Goal: Find specific page/section: Find specific page/section

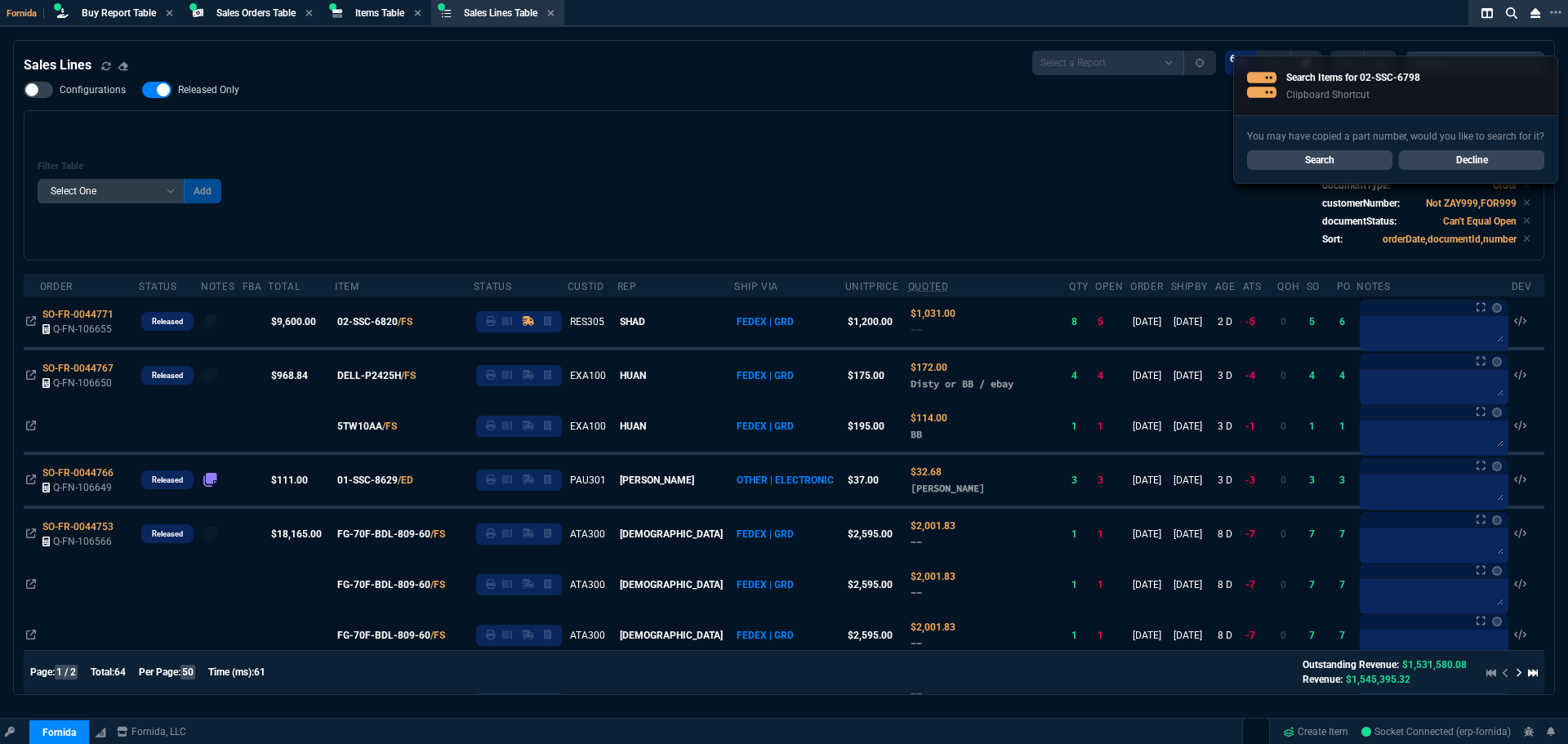
select select "9: OCAM"
select select
click at [1354, 165] on link "Search" at bounding box center [1320, 160] width 146 height 19
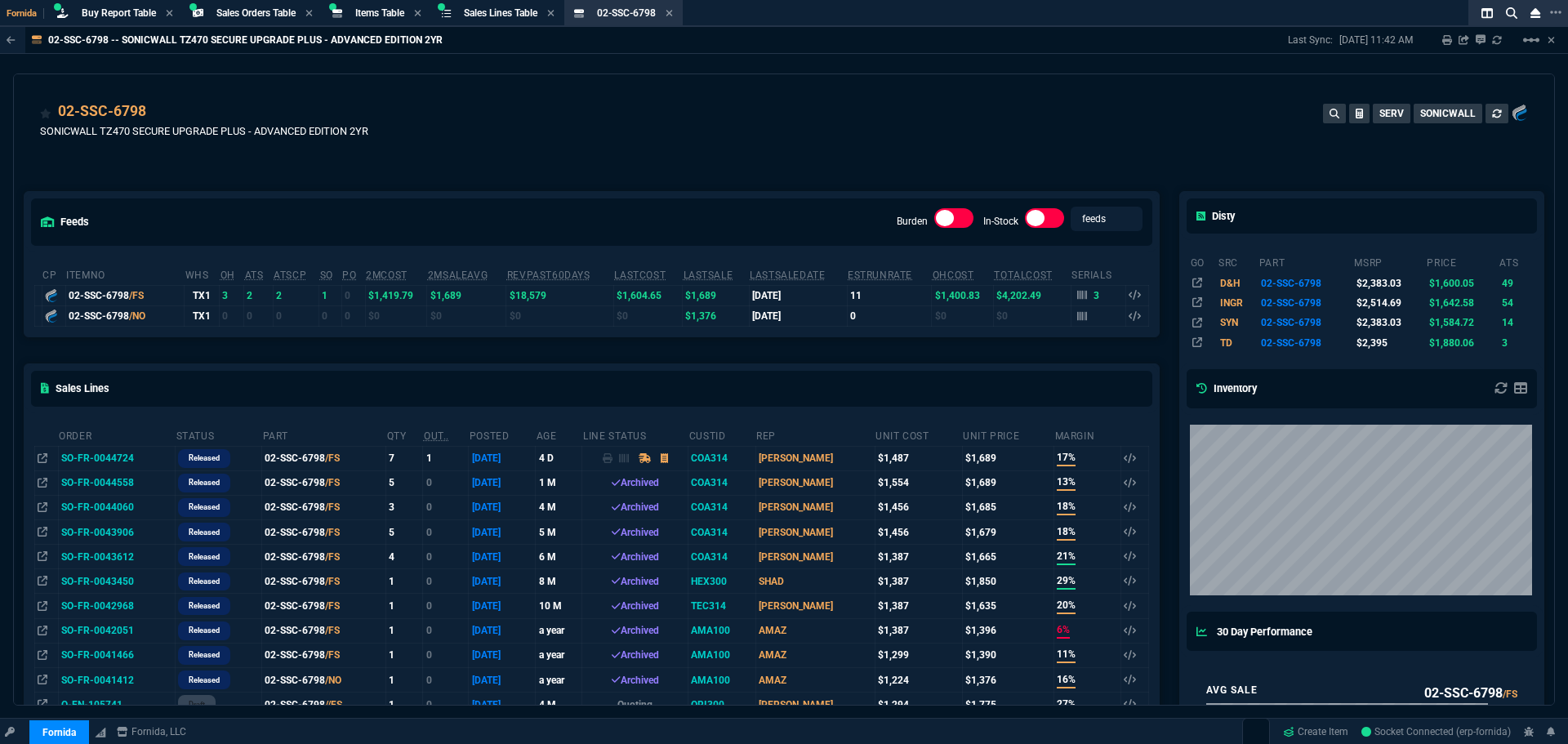
click at [489, 207] on div "feeds Burden In-Stock feeds prices" at bounding box center [592, 221] width 1134 height 59
click at [604, 128] on div "02-SSC-6798 SONICWALL TZ470 SECURE UPGRADE PLUS - ADVANCED EDITION 2YR SERV SON…" at bounding box center [784, 130] width 1488 height 58
click at [397, 12] on span "Items Table" at bounding box center [379, 12] width 49 height 11
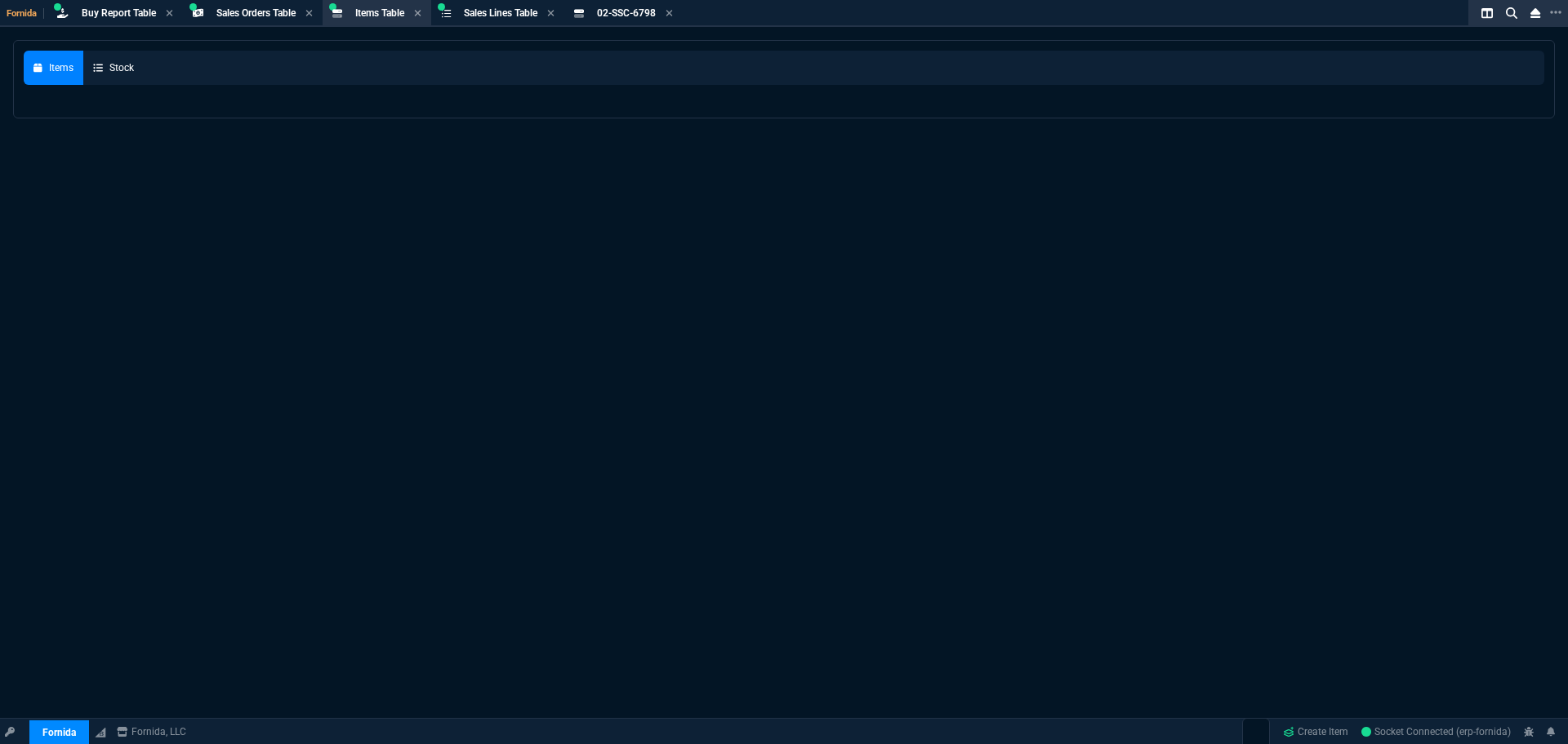
select select
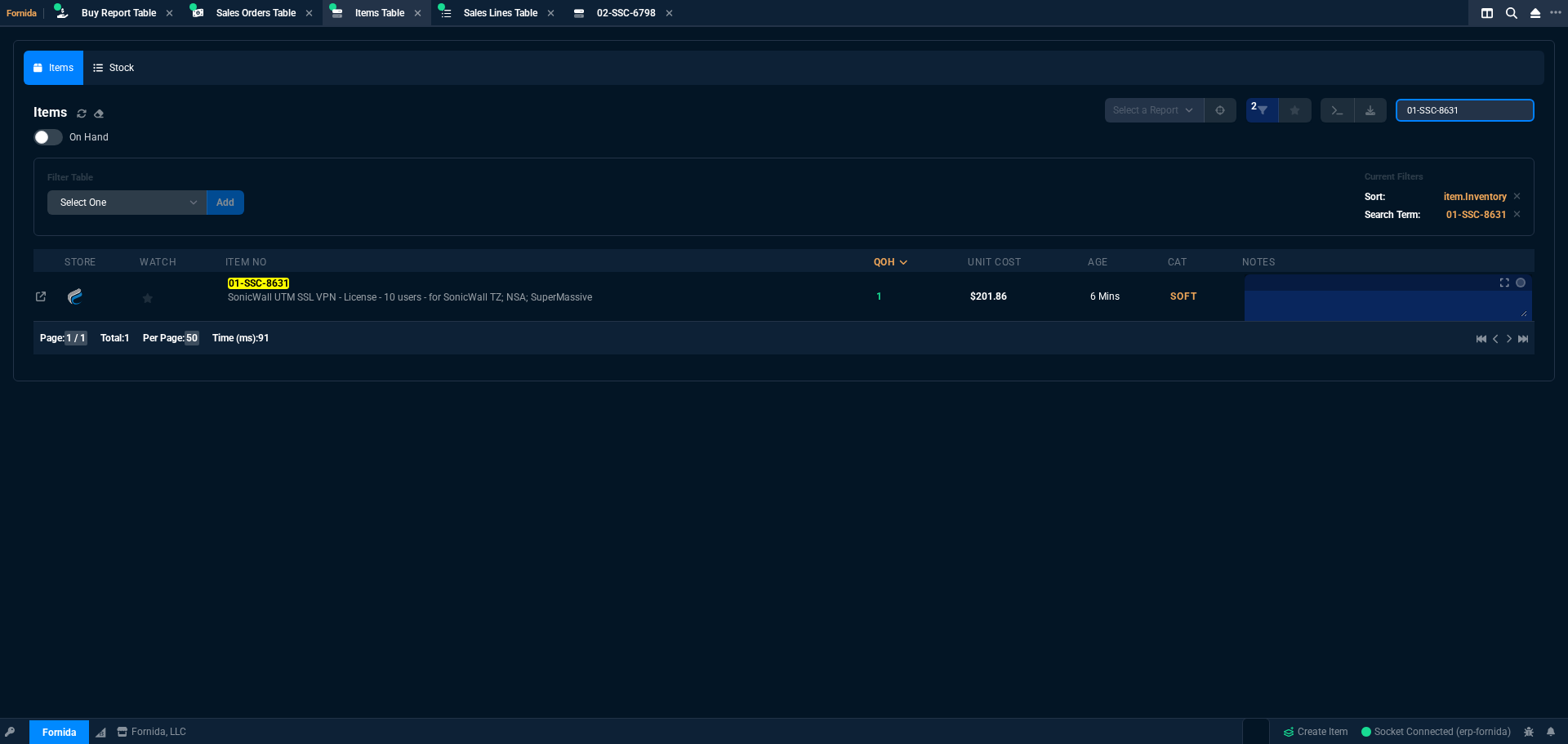
click at [1460, 103] on input "01-SSC-8631" at bounding box center [1465, 110] width 139 height 23
paste input "2-SSC-6656"
type input "02-SSC-6656"
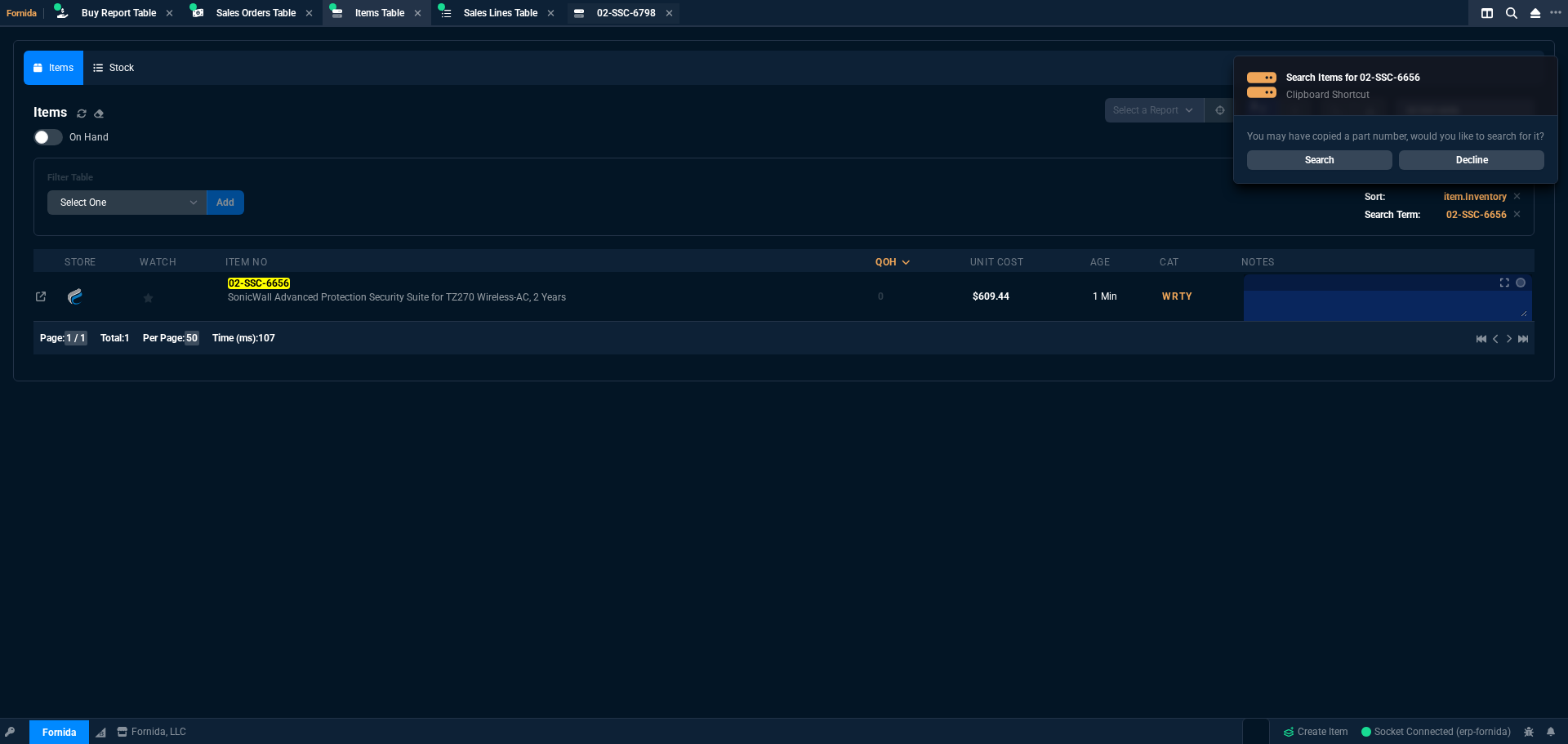
click at [636, 17] on span "02-SSC-6798" at bounding box center [626, 12] width 59 height 11
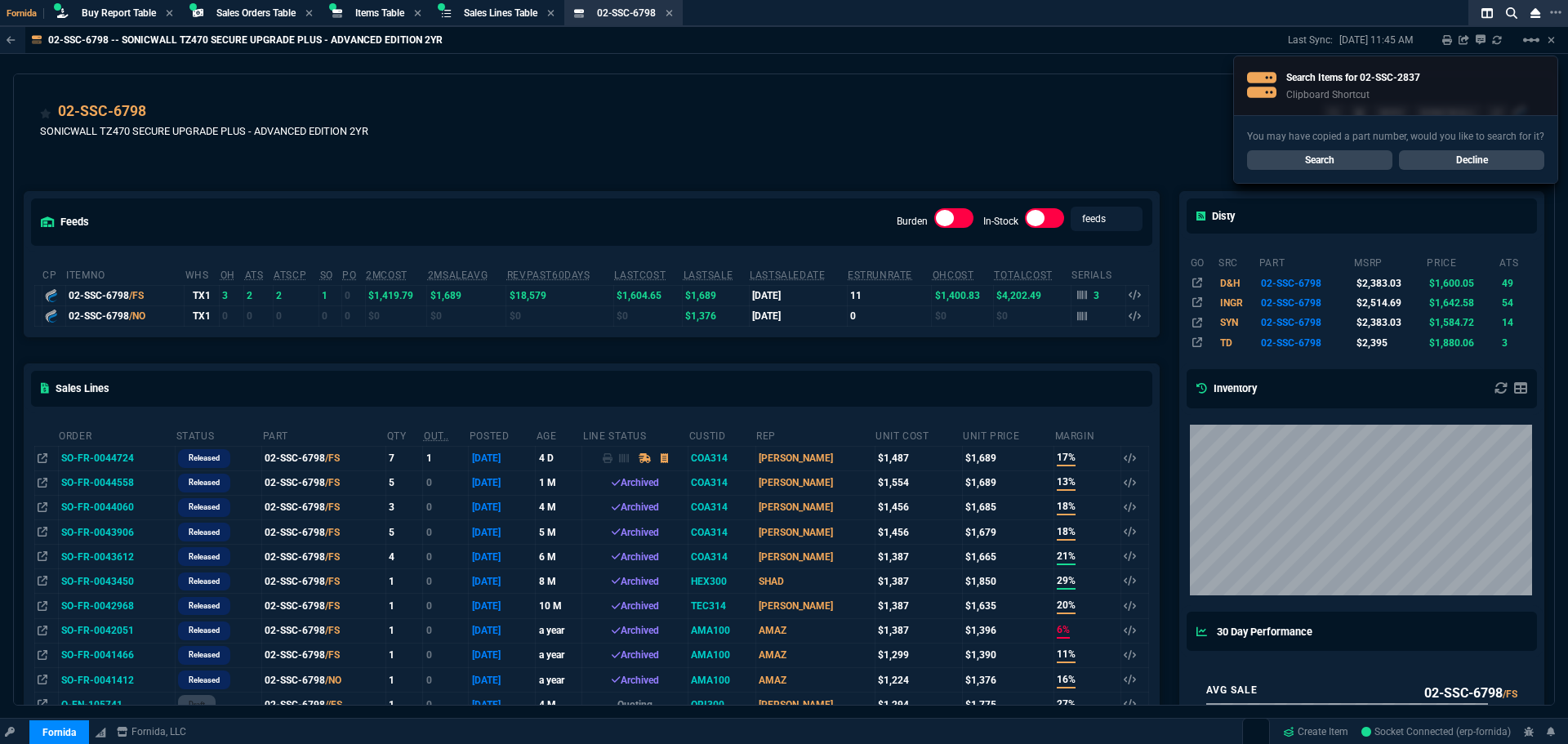
click at [1363, 161] on link "Search" at bounding box center [1320, 160] width 146 height 19
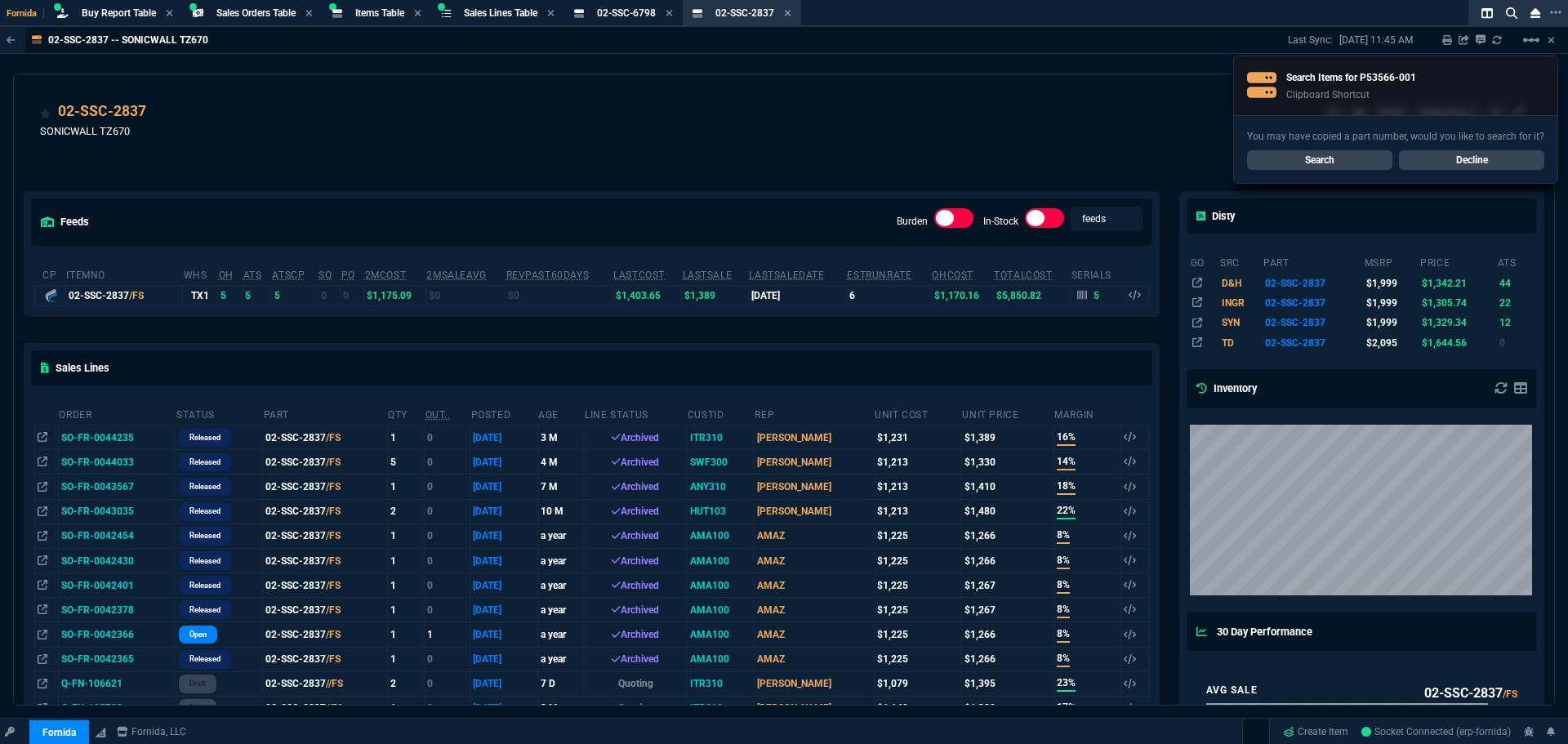
click at [1343, 155] on link "Search" at bounding box center [1320, 160] width 146 height 19
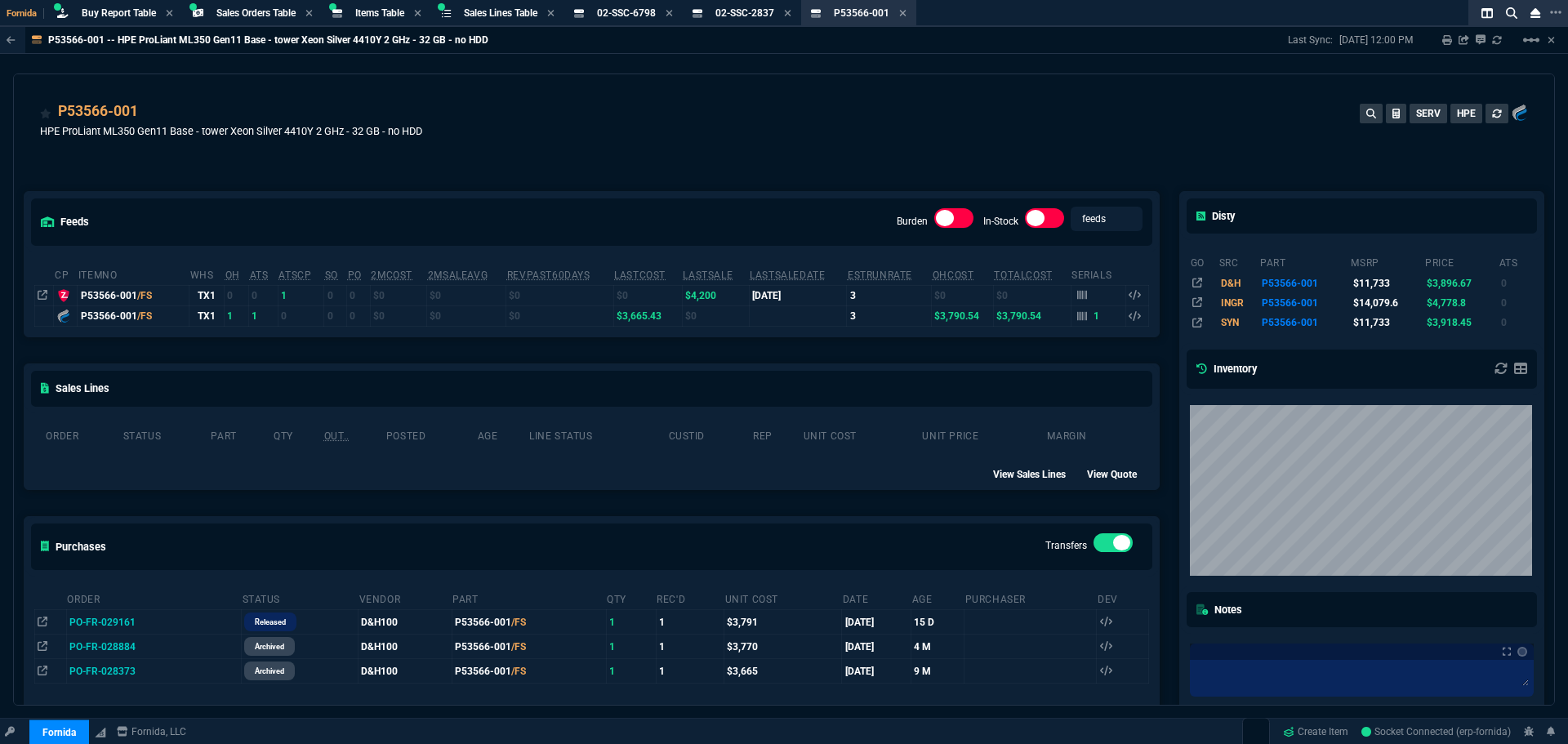
click at [292, 174] on div "feeds Burden In-Stock feeds prices cp ItemNo WHS OH ATS ATSCP SO PO 2MCost 2MSa…" at bounding box center [592, 524] width 1155 height 738
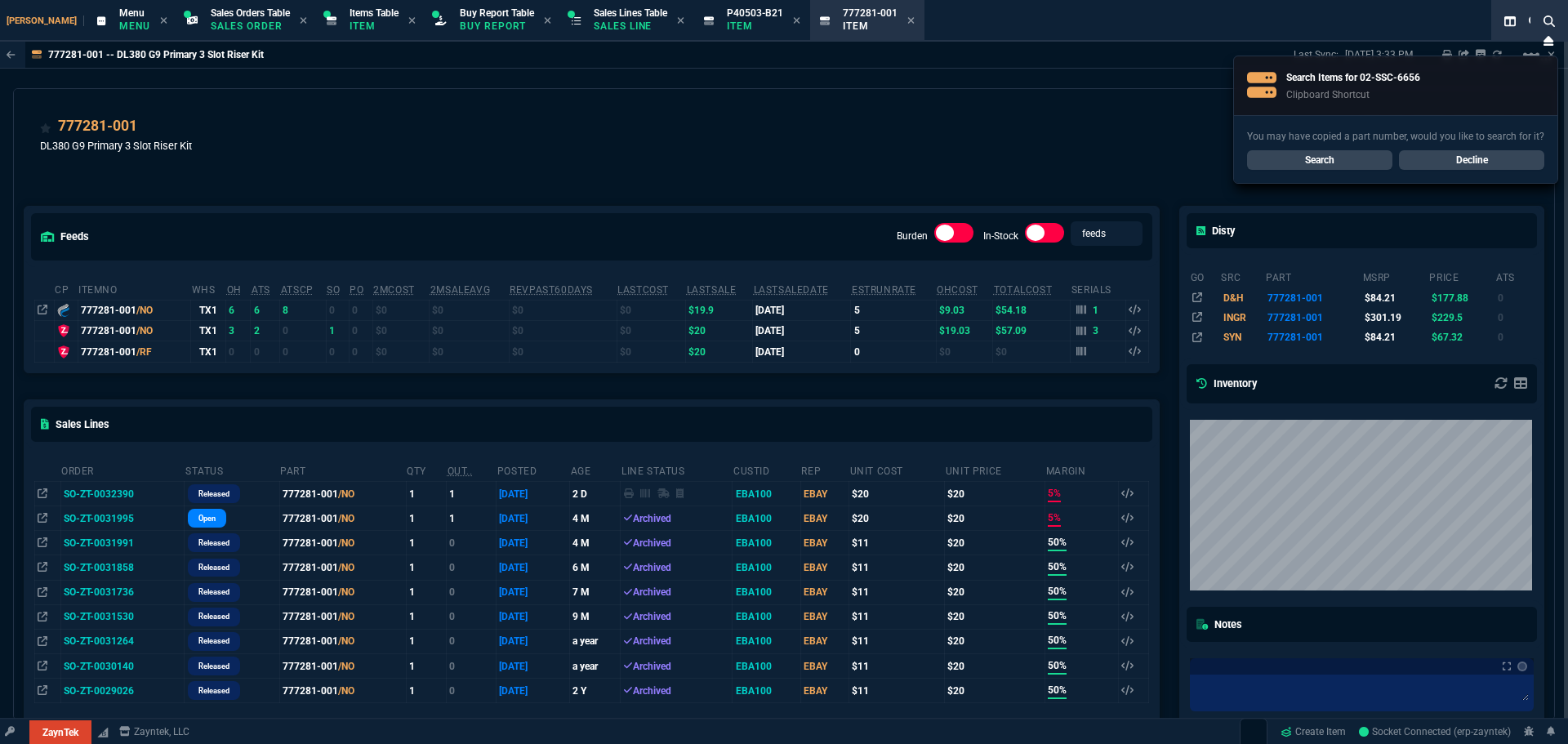
select select "9: OCAM"
click at [1288, 156] on link "Search" at bounding box center [1320, 160] width 146 height 19
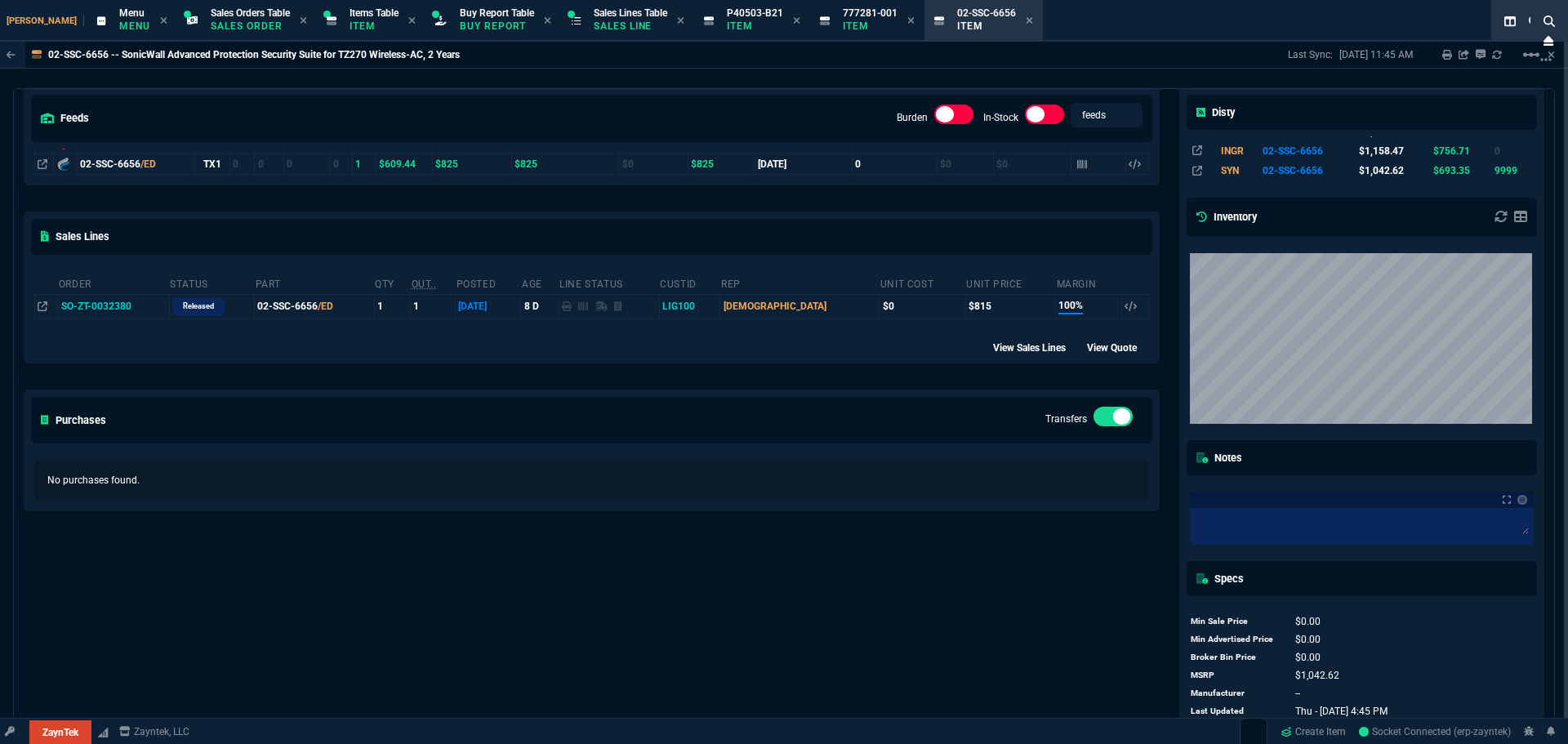
scroll to position [163, 0]
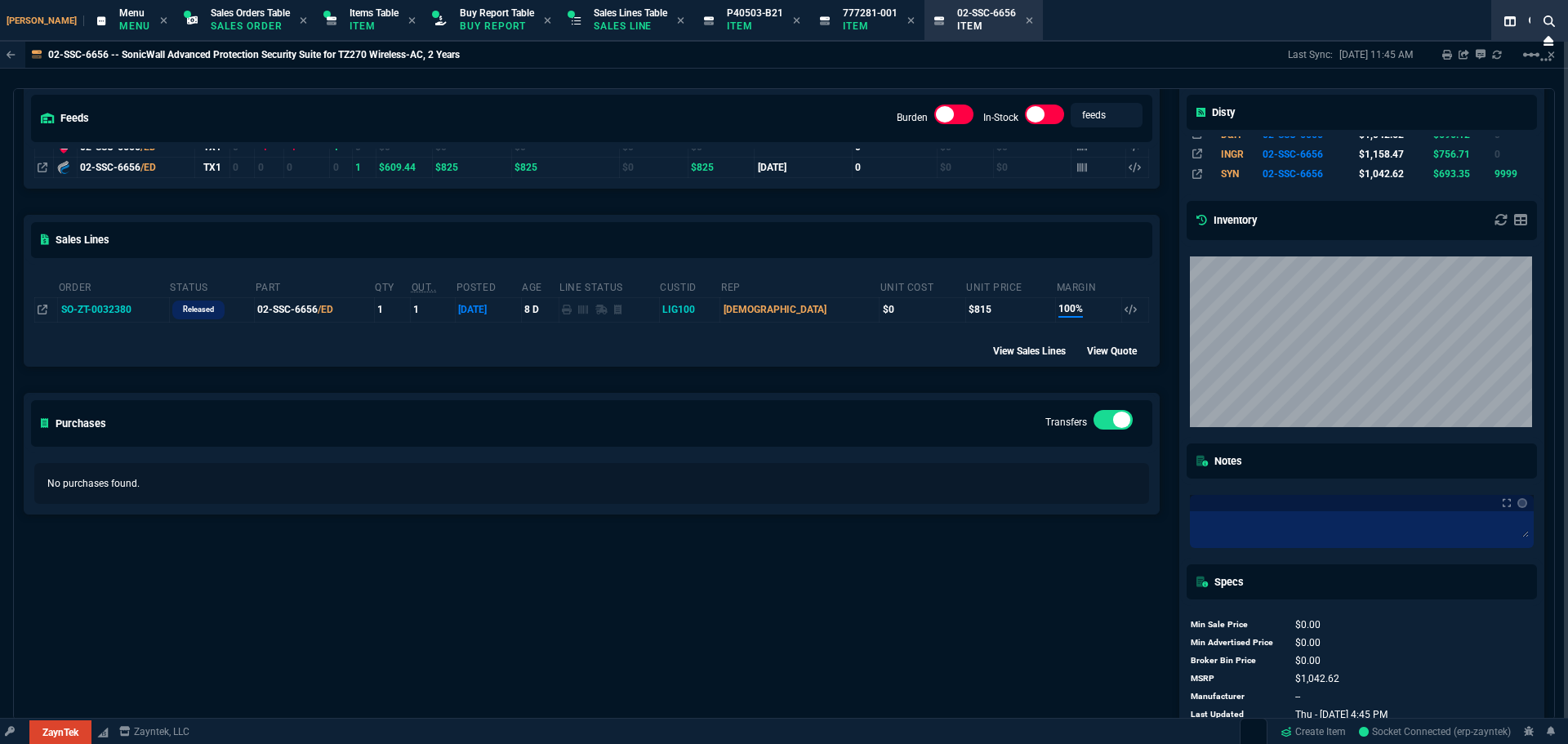
click at [1103, 424] on label at bounding box center [1113, 420] width 39 height 19
click at [0, 0] on input "checkbox" at bounding box center [0, 0] width 0 height 0
click at [1106, 424] on label at bounding box center [1113, 420] width 39 height 19
click at [0, 0] on input "checkbox" at bounding box center [0, 0] width 0 height 0
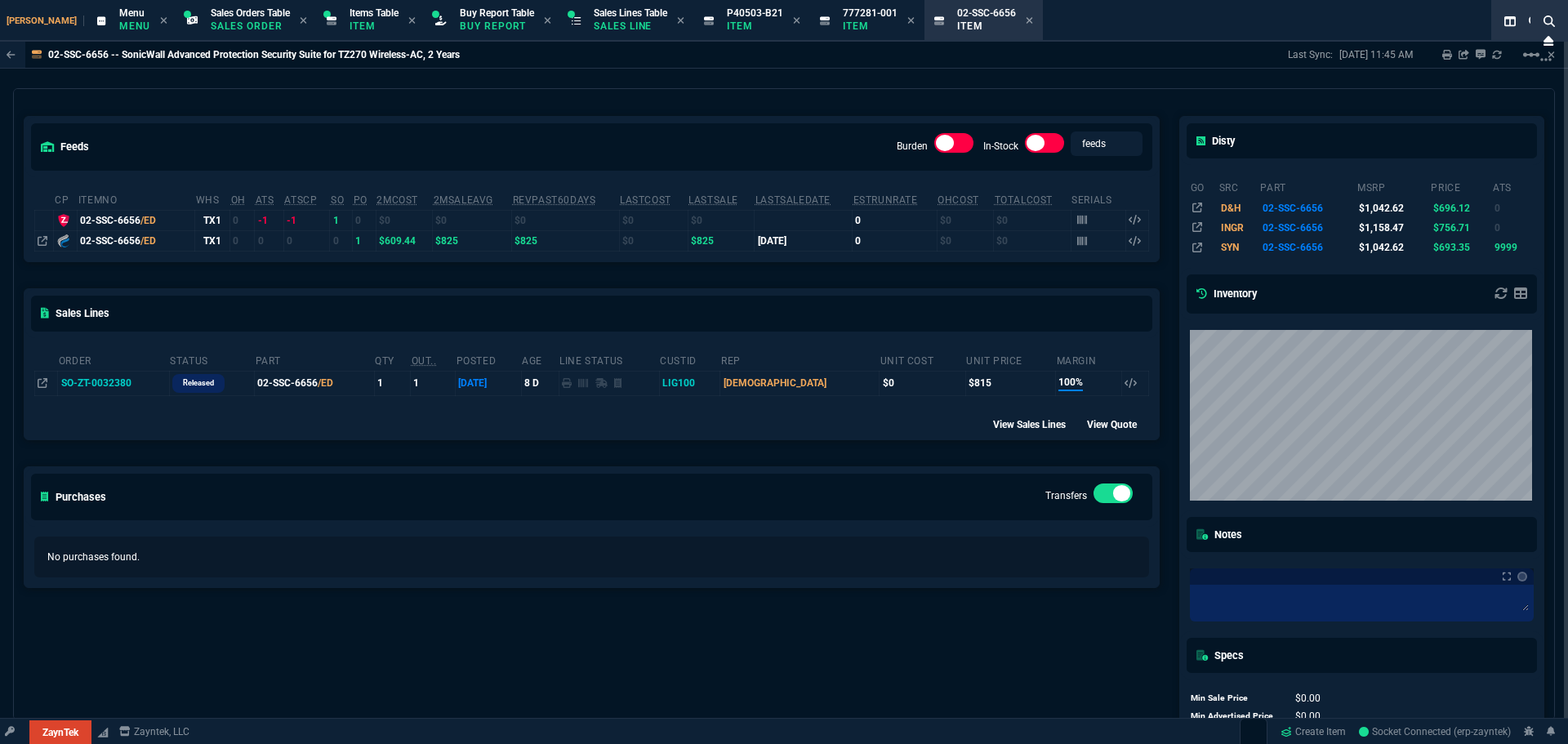
scroll to position [0, 0]
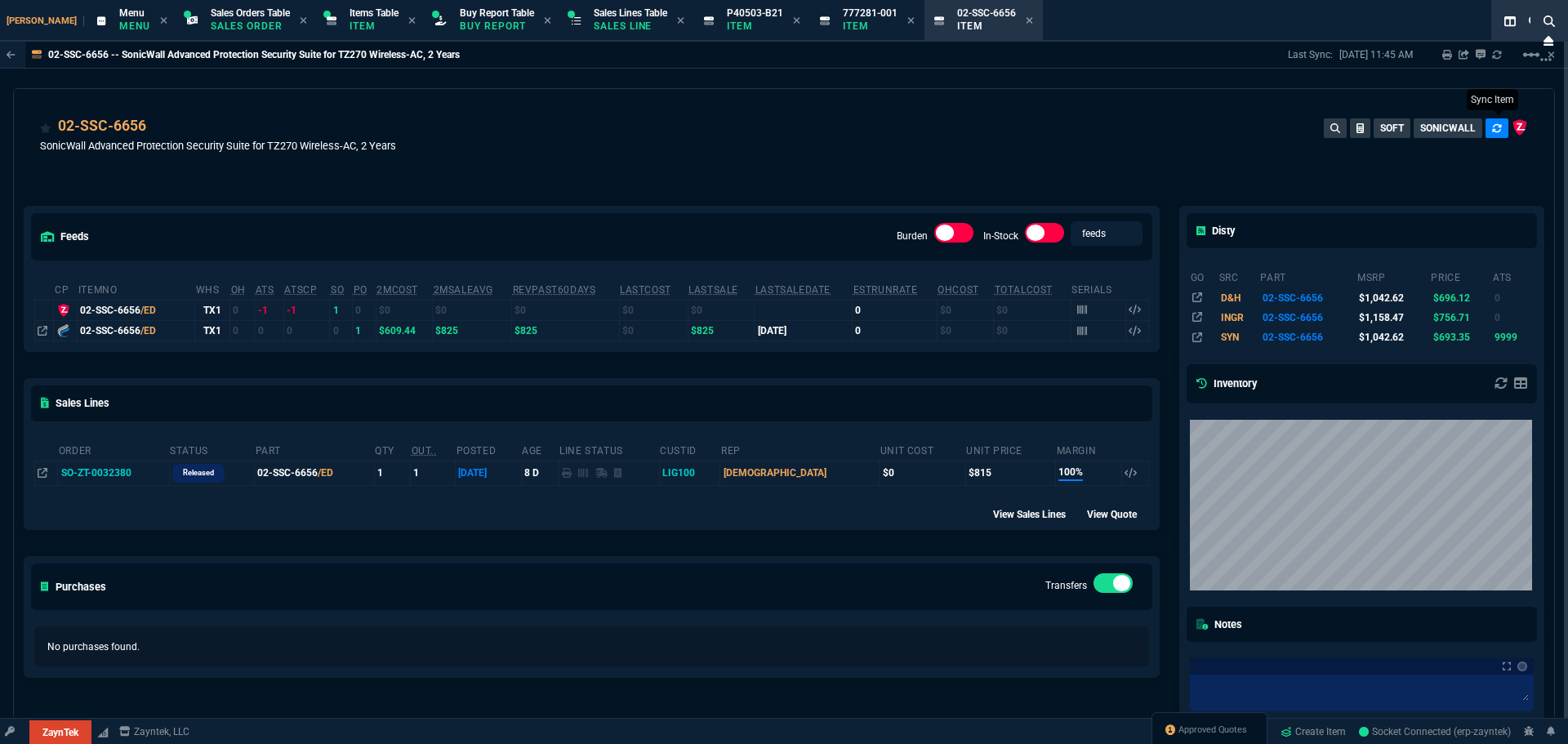
click at [1492, 132] on icon at bounding box center [1496, 127] width 9 height 8
